Goal: Task Accomplishment & Management: Use online tool/utility

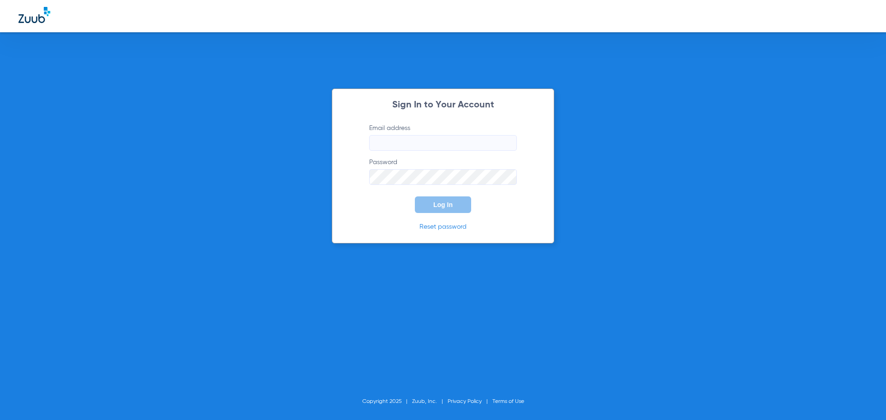
click at [424, 146] on input "Email address" at bounding box center [443, 143] width 148 height 16
drag, startPoint x: 466, startPoint y: 145, endPoint x: 460, endPoint y: 145, distance: 6.0
click at [467, 145] on input "[EMAIL_ADDRESS][DOMAIN_NAME]" at bounding box center [443, 143] width 148 height 16
drag, startPoint x: 510, startPoint y: 145, endPoint x: 293, endPoint y: 143, distance: 216.8
click at [301, 149] on div "Sign In to Your Account Email address Invalid email address [EMAIL_ADDRESS][DOM…" at bounding box center [443, 210] width 886 height 420
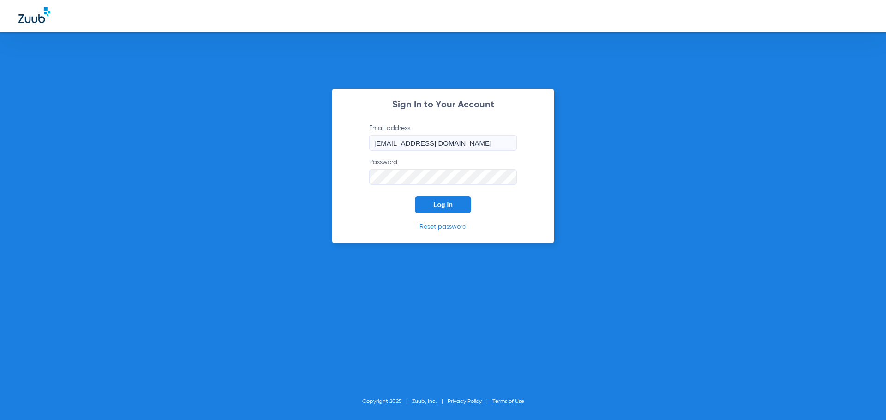
type input "[EMAIL_ADDRESS][DOMAIN_NAME]"
click at [415, 197] on button "Log In" at bounding box center [443, 205] width 56 height 17
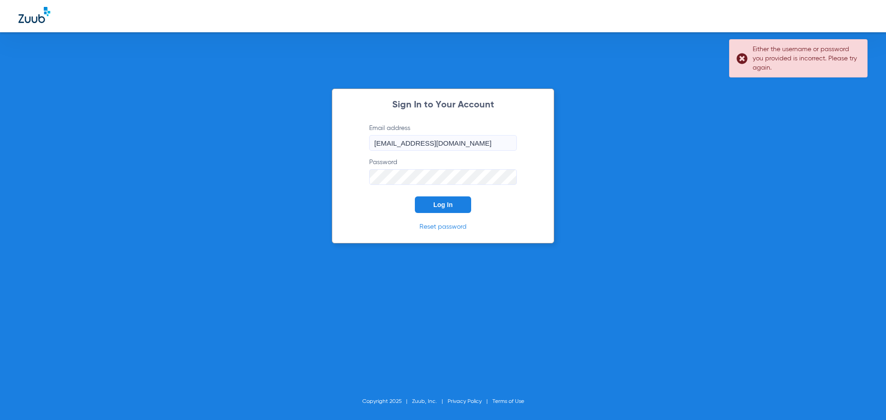
click at [259, 166] on div "Sign In to Your Account Email address [EMAIL_ADDRESS][DOMAIN_NAME] Password Log…" at bounding box center [443, 210] width 886 height 420
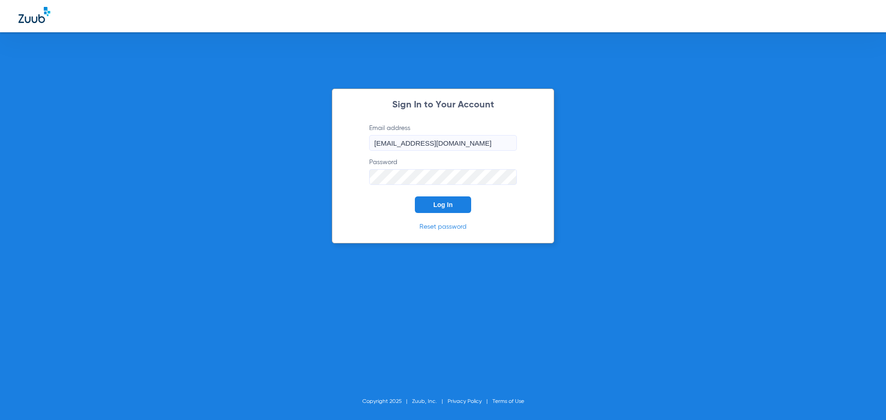
click at [415, 197] on button "Log In" at bounding box center [443, 205] width 56 height 17
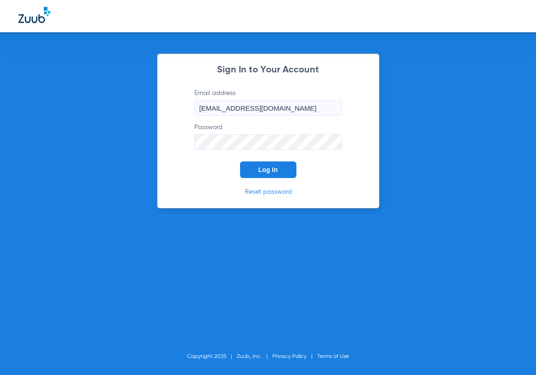
click at [240, 161] on button "Log In" at bounding box center [268, 169] width 56 height 17
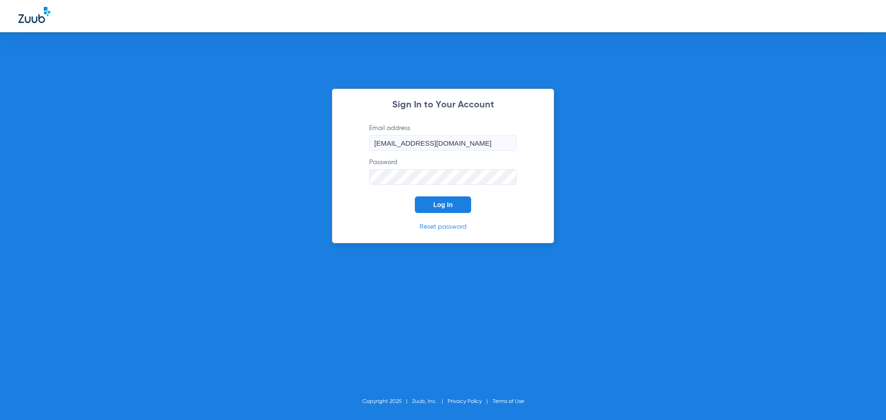
click at [329, 176] on div "Sign In to Your Account Email address [EMAIL_ADDRESS][DOMAIN_NAME] Password Log…" at bounding box center [443, 210] width 886 height 420
click at [415, 197] on button "Log In" at bounding box center [443, 205] width 56 height 17
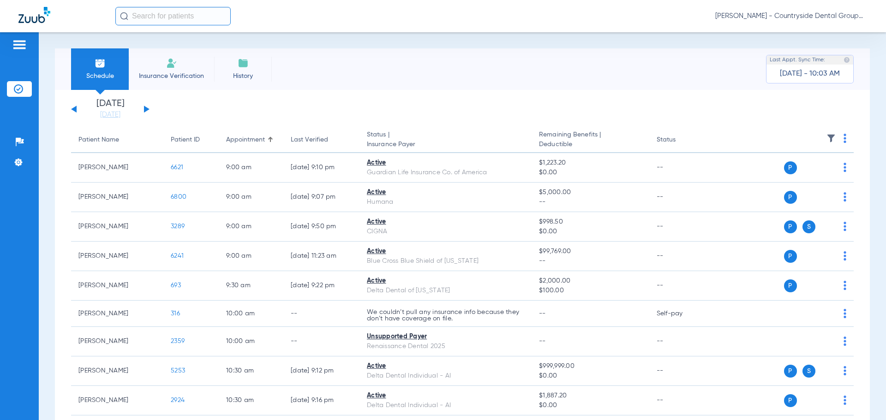
click at [173, 68] on img at bounding box center [171, 63] width 11 height 11
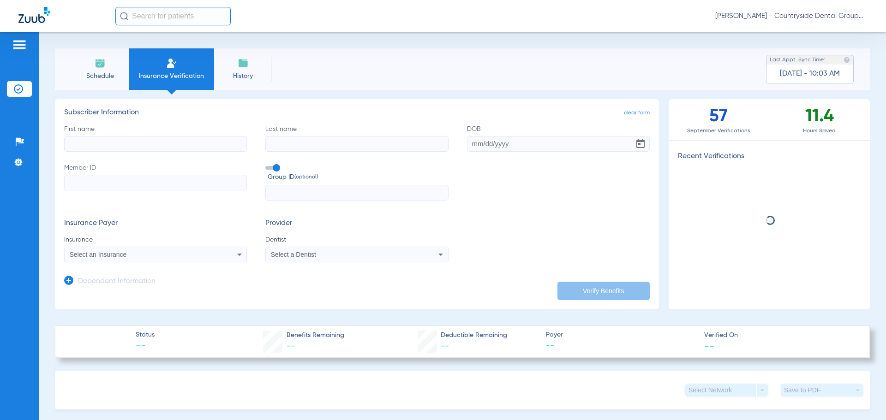
click at [94, 71] on li "Schedule" at bounding box center [100, 69] width 58 height 42
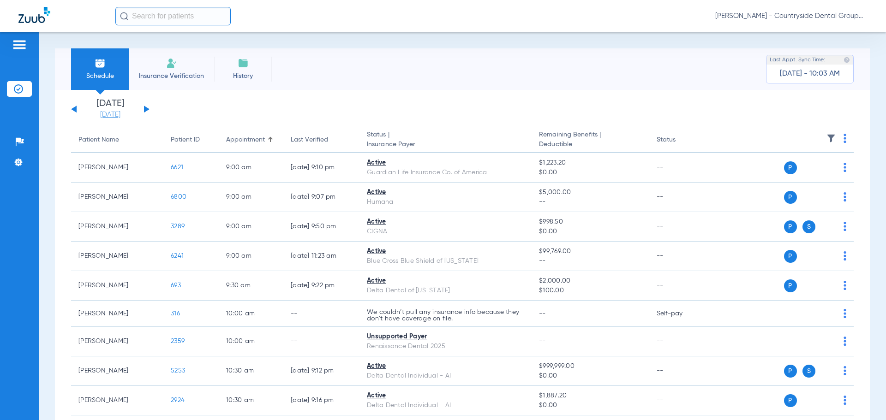
click at [113, 113] on link "[DATE]" at bounding box center [110, 114] width 55 height 9
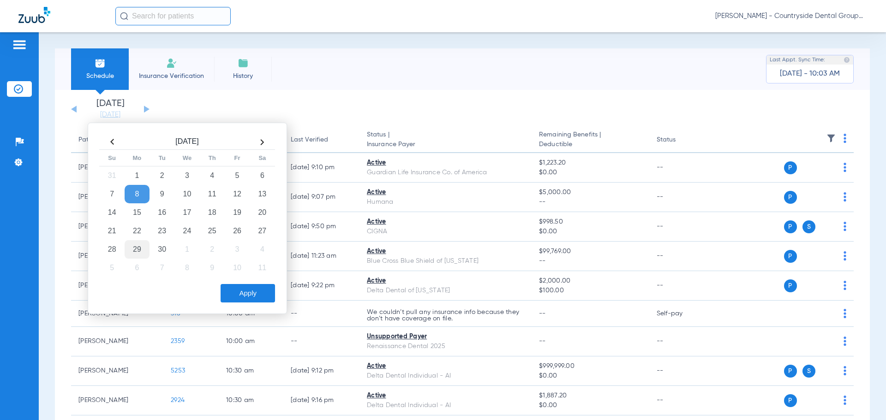
click at [136, 249] on td "29" at bounding box center [137, 249] width 25 height 18
click at [233, 299] on button "Apply" at bounding box center [248, 293] width 54 height 18
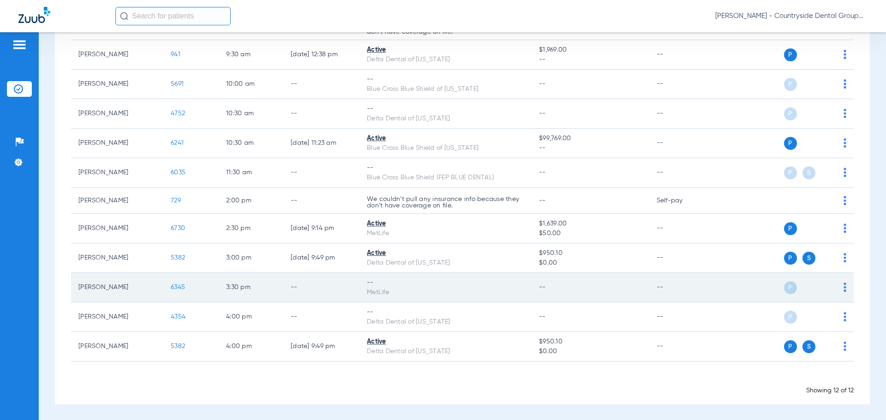
scroll to position [140, 0]
click at [181, 282] on td "6345" at bounding box center [190, 288] width 55 height 30
click at [179, 284] on span "6345" at bounding box center [178, 287] width 14 height 6
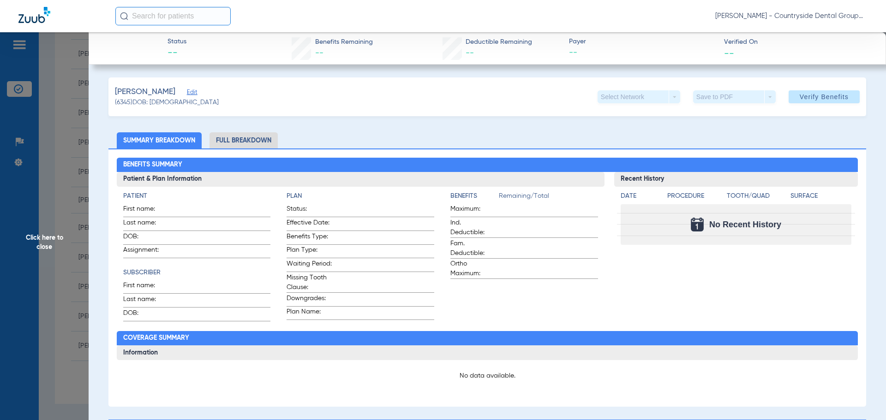
click at [834, 99] on span "Verify Benefits" at bounding box center [823, 96] width 49 height 7
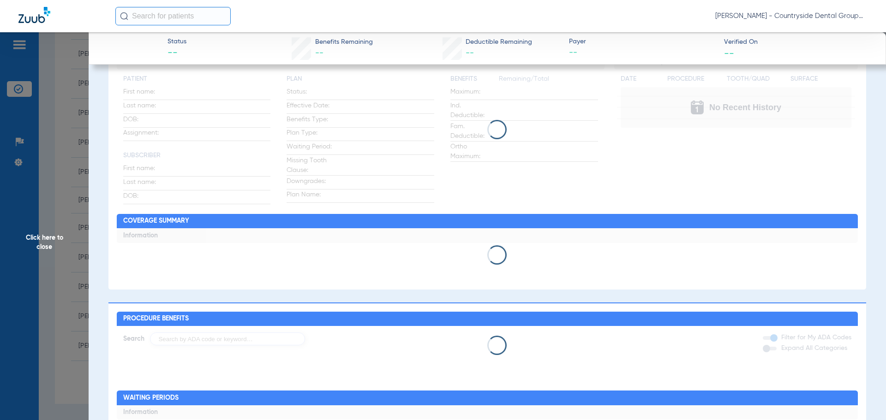
scroll to position [185, 0]
